Goal: Find specific page/section: Find specific page/section

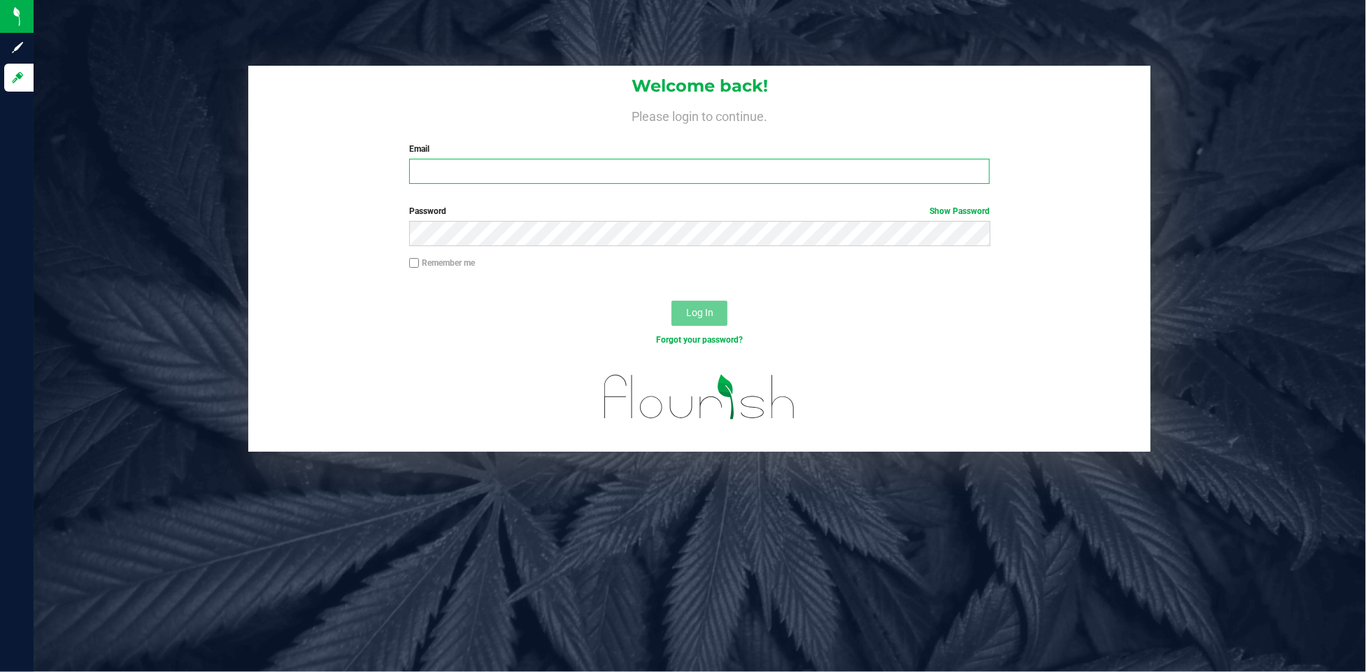
click at [453, 173] on input "Email" at bounding box center [699, 171] width 580 height 25
type input "[EMAIL_ADDRESS][DOMAIN_NAME]"
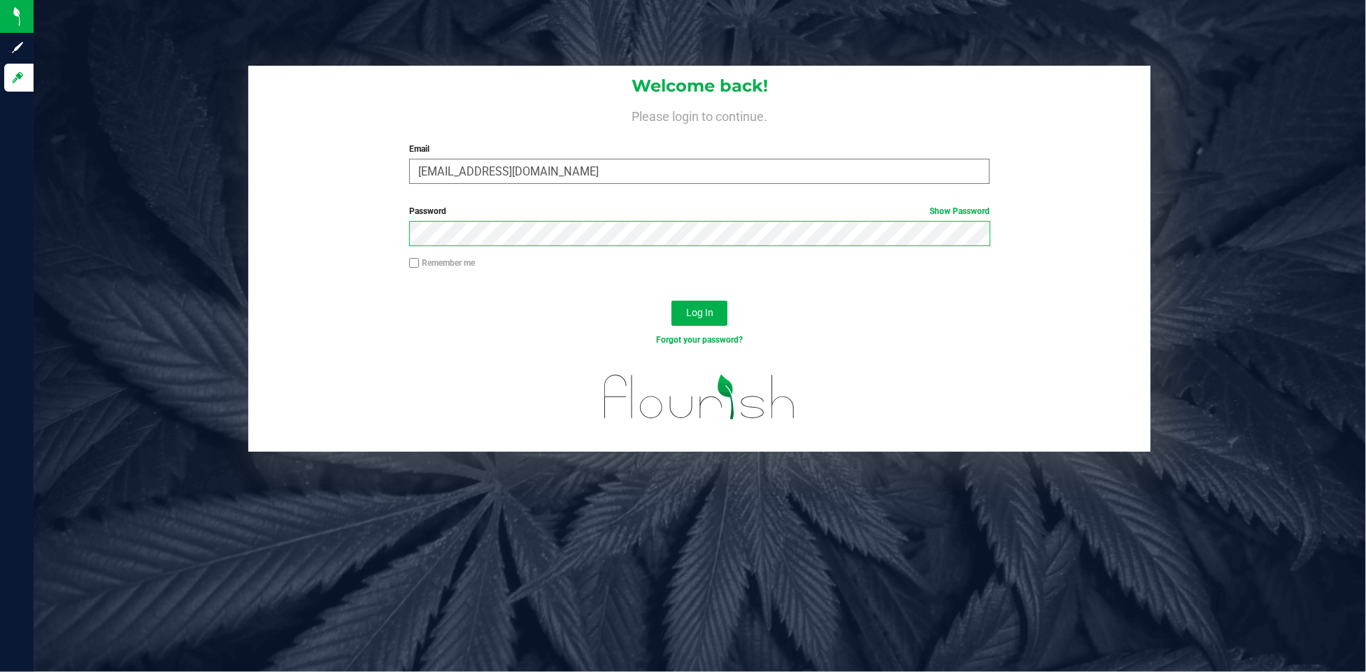
click at [671, 301] on button "Log In" at bounding box center [699, 313] width 56 height 25
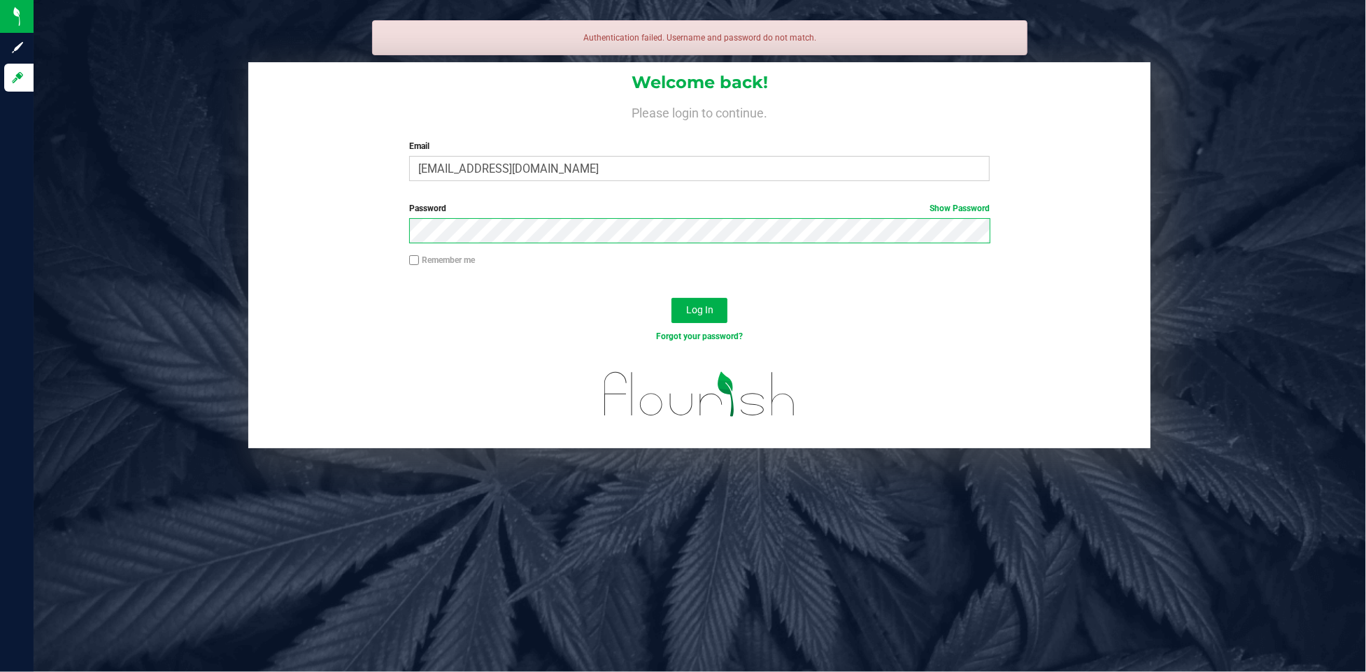
click at [671, 298] on button "Log In" at bounding box center [699, 310] width 56 height 25
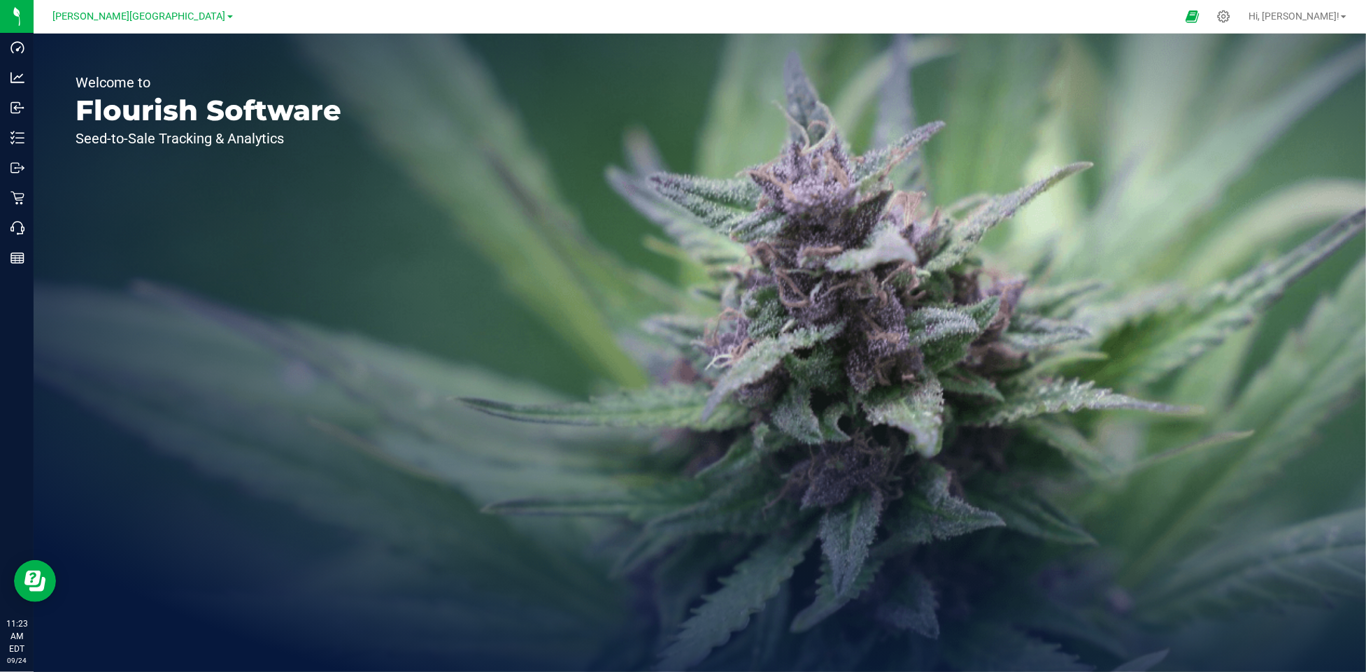
click at [155, 30] on nav "[PERSON_NAME][GEOGRAPHIC_DATA] WC Hi, [PERSON_NAME]!" at bounding box center [700, 17] width 1332 height 34
click at [153, 23] on div "[PERSON_NAME][GEOGRAPHIC_DATA]" at bounding box center [143, 16] width 180 height 17
click at [165, 18] on span "[PERSON_NAME][GEOGRAPHIC_DATA]" at bounding box center [139, 16] width 173 height 13
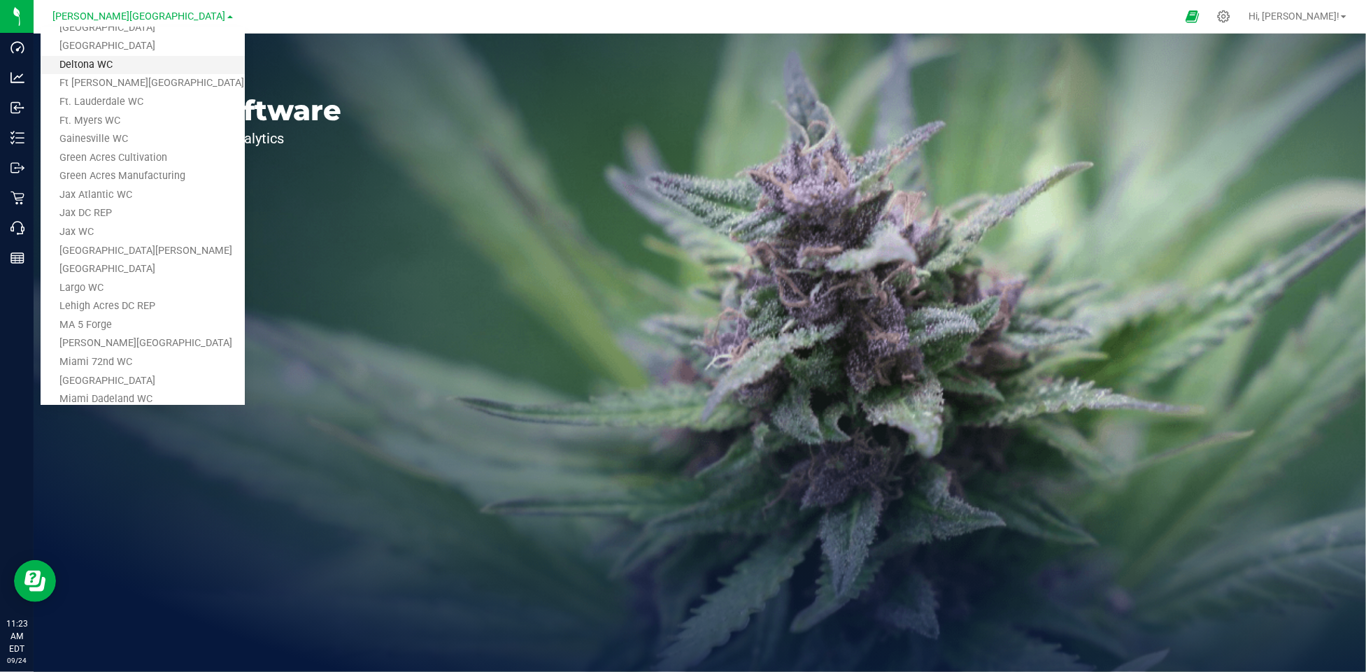
scroll to position [182, 0]
click at [150, 288] on link "Lehigh Acres DC REP" at bounding box center [143, 294] width 204 height 19
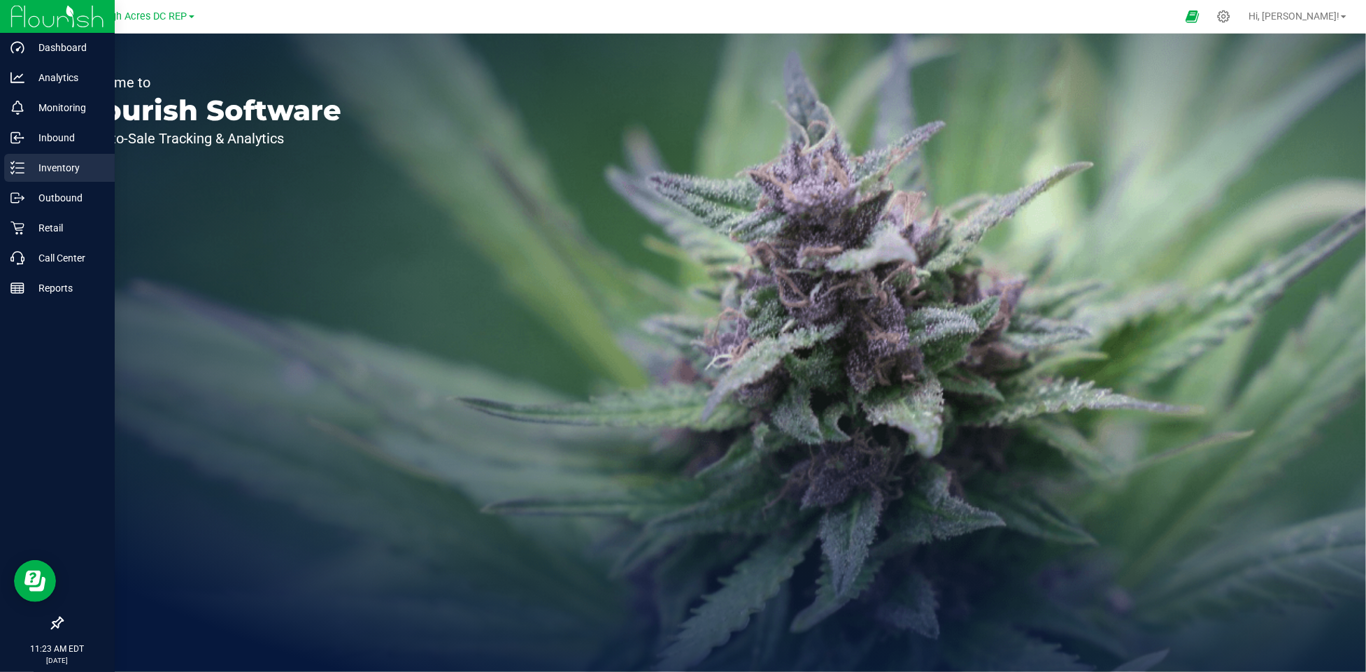
click at [52, 169] on p "Inventory" at bounding box center [66, 167] width 84 height 17
